Goal: Task Accomplishment & Management: Manage account settings

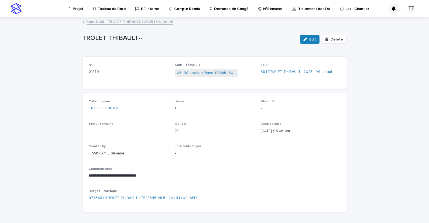
click at [129, 21] on link "Back to 38 | TROLET THIBAULT | 2025 | 04_Jeudi" at bounding box center [130, 21] width 86 height 6
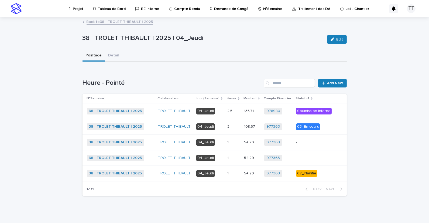
click at [225, 147] on td "1 1" at bounding box center [233, 142] width 17 height 16
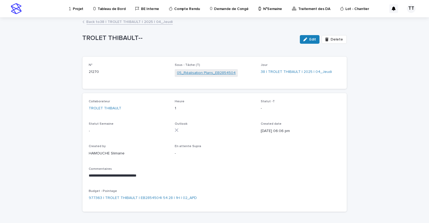
click at [199, 70] on link "05_Réalisation Plans_EB2854504" at bounding box center [206, 73] width 59 height 6
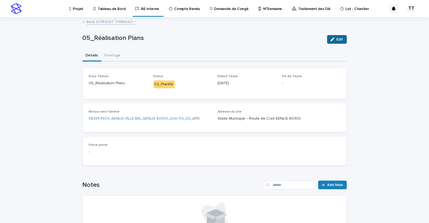
click at [331, 37] on icon "button" at bounding box center [332, 39] width 4 height 4
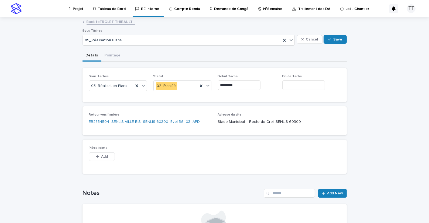
click at [105, 20] on link "Back to TROLET THIBAULT--" at bounding box center [111, 21] width 49 height 6
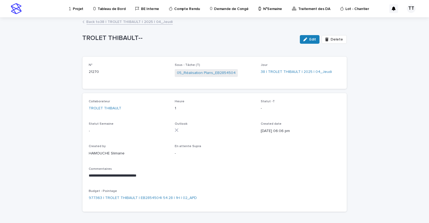
click at [112, 21] on link "Back to 38 | TROLET THIBAULT | 2025 | 04_Jeudi" at bounding box center [130, 21] width 86 height 6
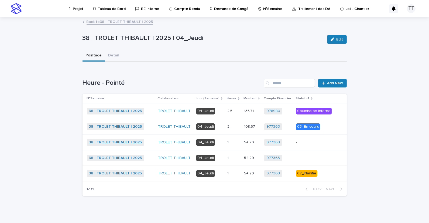
click at [228, 143] on p at bounding box center [233, 142] width 12 height 5
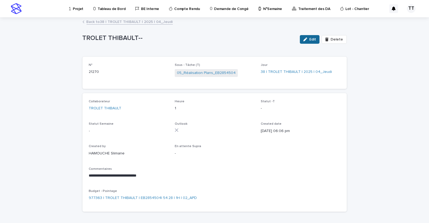
click at [306, 38] on div "button" at bounding box center [306, 39] width 6 height 4
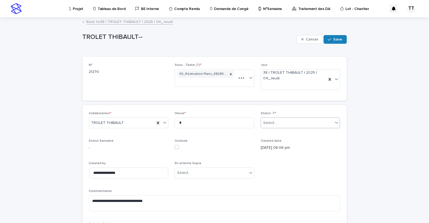
click at [313, 121] on div "Select..." at bounding box center [297, 122] width 72 height 9
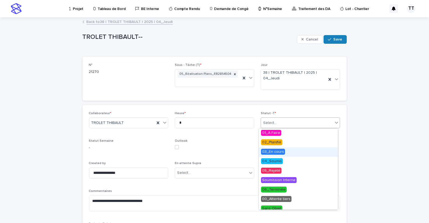
click at [277, 154] on span "03_En cours" at bounding box center [273, 152] width 24 height 6
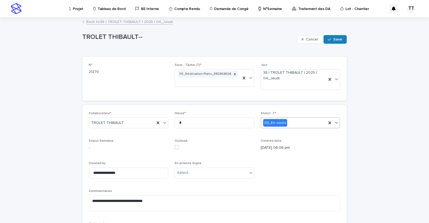
scroll to position [58, 0]
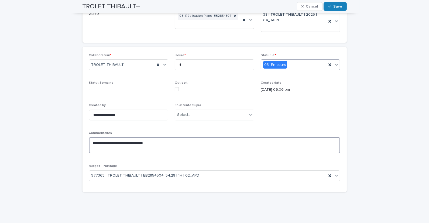
click at [172, 146] on textarea "**********" at bounding box center [214, 145] width 251 height 16
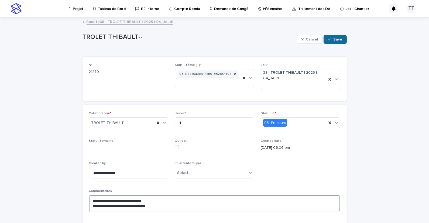
type textarea "**********"
click at [330, 38] on div "button" at bounding box center [330, 39] width 5 height 4
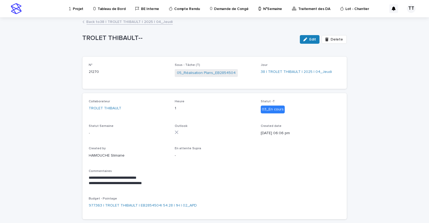
click at [114, 23] on link "Back to 38 | TROLET THIBAULT | 2025 | 04_Jeudi" at bounding box center [130, 21] width 86 height 6
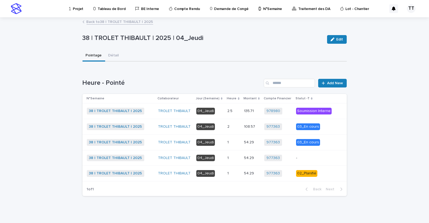
click at [236, 163] on td "1 1" at bounding box center [233, 158] width 17 height 16
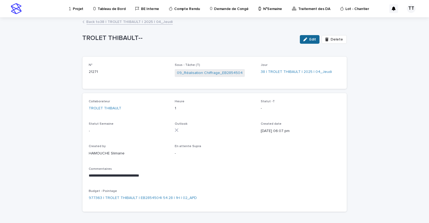
click at [302, 41] on button "Edit" at bounding box center [310, 39] width 20 height 9
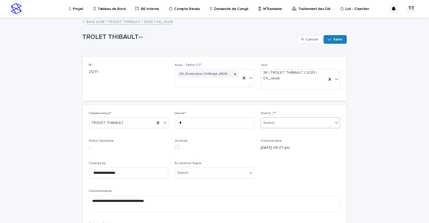
click at [286, 119] on div "Select..." at bounding box center [297, 122] width 72 height 9
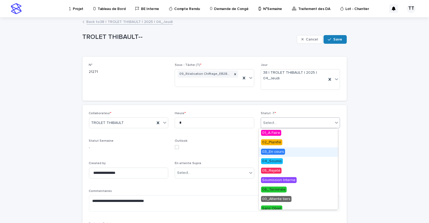
click at [284, 150] on div "03_En cours" at bounding box center [298, 151] width 79 height 9
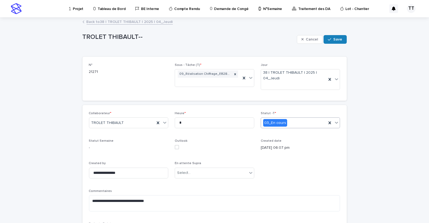
scroll to position [58, 0]
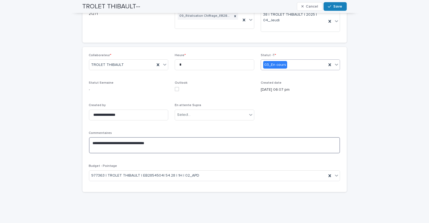
click at [179, 140] on textarea "**********" at bounding box center [214, 145] width 251 height 16
click at [216, 141] on textarea "**********" at bounding box center [214, 145] width 251 height 16
click at [199, 141] on textarea "**********" at bounding box center [214, 145] width 251 height 16
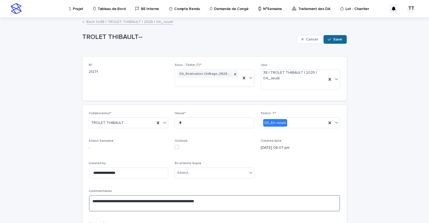
type textarea "**********"
click at [330, 35] on button "Save" at bounding box center [334, 39] width 23 height 9
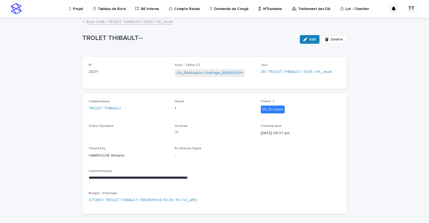
click at [123, 21] on link "Back to 38 | TROLET THIBAULT | 2025 | 04_Jeudi" at bounding box center [130, 21] width 86 height 6
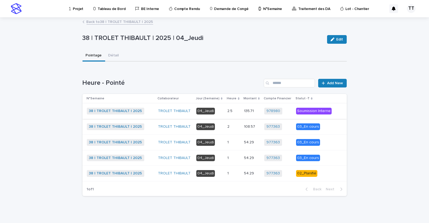
scroll to position [4, 0]
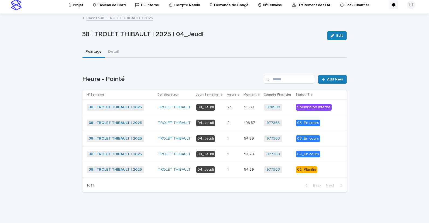
click at [133, 18] on link "Back to 38 | TROLET THIBAULT | 2025" at bounding box center [120, 18] width 67 height 6
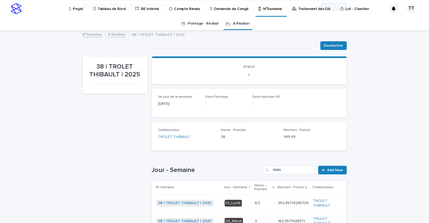
scroll to position [142, 0]
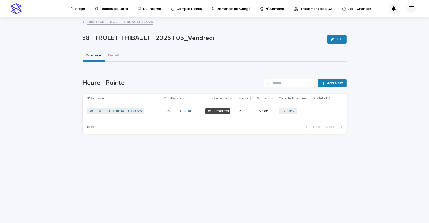
click at [152, 108] on div "38 | TROLET THIBAULT | 2025 + 0" at bounding box center [123, 111] width 73 height 7
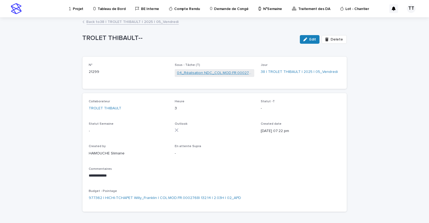
click at [197, 70] on link "04_Réalisation NDC_COL.MOD.FR.0002768" at bounding box center [214, 73] width 75 height 6
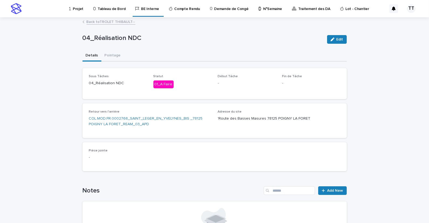
click at [168, 114] on div "Retour vers l'arrière COL.MOD.FR.0002768_SAINT_LEGER_EN_YVELYNES_BIS _78125 POI…" at bounding box center [150, 121] width 122 height 22
click at [169, 116] on link "COL.MOD.FR.0002768_SAINT_LEGER_EN_YVELYNES_BIS _78125 POIGNY LA FORET_REAM_03_A…" at bounding box center [150, 121] width 122 height 11
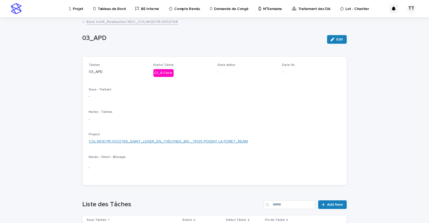
click at [156, 139] on link "COL.MOD.FR.0002768_SAINT_LEGER_EN_YVELYNES_BIS _78125 POIGNY LA FORET_REAM" at bounding box center [168, 142] width 159 height 6
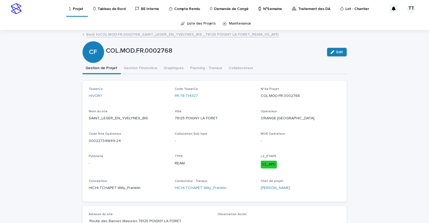
click at [136, 33] on link "Back to COL.MOD.FR.0002768_SAINT_LEGER_EN_YVELYNES_BIS _78125 POIGNY LA FORET_R…" at bounding box center [183, 34] width 192 height 6
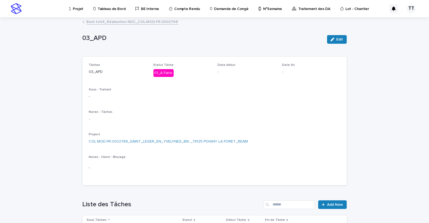
click at [141, 22] on link "Back to 04_Réalisation NDC_COL.MOD.FR.0002768" at bounding box center [133, 21] width 92 height 6
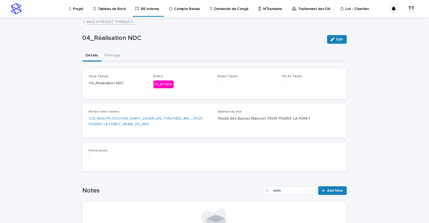
click at [114, 23] on link "Back to TROLET THIBAULT--" at bounding box center [111, 21] width 49 height 6
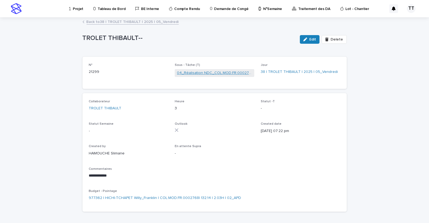
click at [209, 72] on link "04_Réalisation NDC_COL.MOD.FR.0002768" at bounding box center [214, 73] width 75 height 6
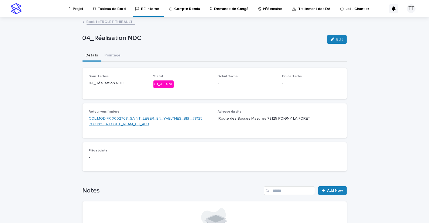
click at [130, 118] on link "COL.MOD.FR.0002768_SAINT_LEGER_EN_YVELYNES_BIS _78125 POIGNY LA FORET_REAM_03_A…" at bounding box center [150, 121] width 122 height 11
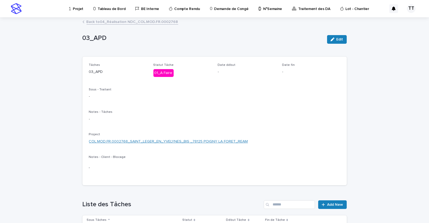
click at [182, 142] on link "COL.MOD.FR.0002768_SAINT_LEGER_EN_YVELYNES_BIS _78125 POIGNY LA FORET_REAM" at bounding box center [168, 142] width 159 height 6
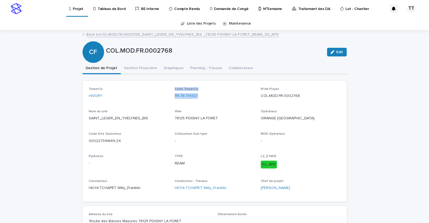
drag, startPoint x: 163, startPoint y: 93, endPoint x: 219, endPoint y: 93, distance: 55.8
click at [219, 93] on div "TowerCo HIVORY Code TowerCo FR-78-714327 N°de Projet COL.MOD.FR.0002768 Nom du …" at bounding box center [214, 141] width 251 height 108
drag, startPoint x: 219, startPoint y: 93, endPoint x: 216, endPoint y: 94, distance: 3.3
click at [216, 94] on div "FR-78-714327" at bounding box center [215, 96] width 80 height 6
drag, startPoint x: 192, startPoint y: 96, endPoint x: 167, endPoint y: 96, distance: 25.3
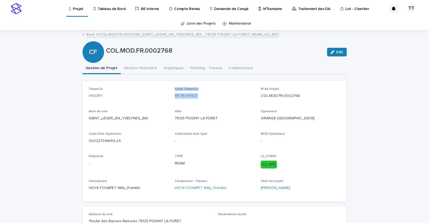
click at [167, 96] on div "TowerCo HIVORY Code TowerCo FR-78-714327 N°de Projet COL.MOD.FR.0002768 Nom du …" at bounding box center [214, 141] width 251 height 108
drag, startPoint x: 167, startPoint y: 96, endPoint x: 165, endPoint y: 105, distance: 8.6
click at [166, 101] on div "TowerCo HIVORY Code TowerCo FR-78-714327 N°de Projet COL.MOD.FR.0002768 Nom du …" at bounding box center [214, 141] width 251 height 108
drag, startPoint x: 172, startPoint y: 94, endPoint x: 196, endPoint y: 95, distance: 24.3
click at [196, 95] on div "TowerCo HIVORY Code TowerCo FR-78-714327 N°de Projet COL.MOD.FR.0002768 Nom du …" at bounding box center [214, 141] width 251 height 108
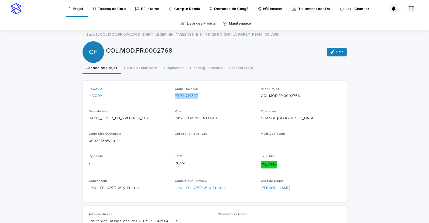
copy link "FR-78-714327"
